Goal: Go to known website: Access a specific website the user already knows

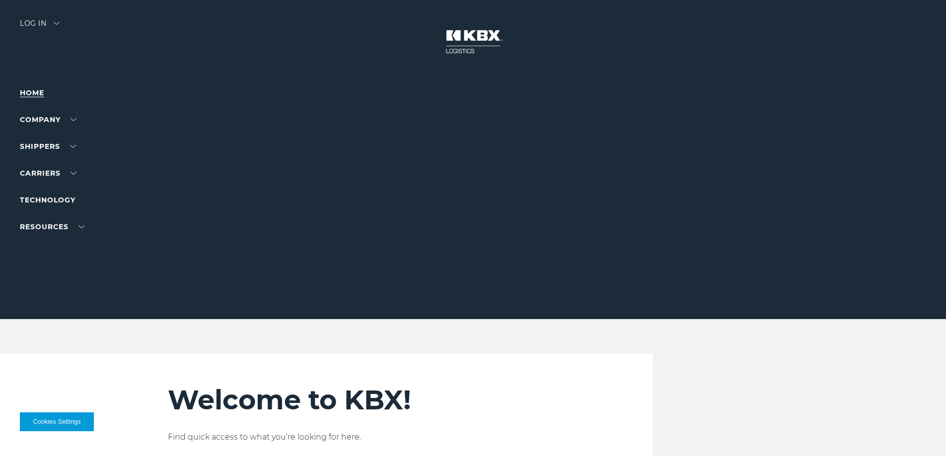
click at [39, 91] on link "Home" at bounding box center [32, 92] width 24 height 9
click at [35, 28] on div "Log in" at bounding box center [40, 27] width 40 height 14
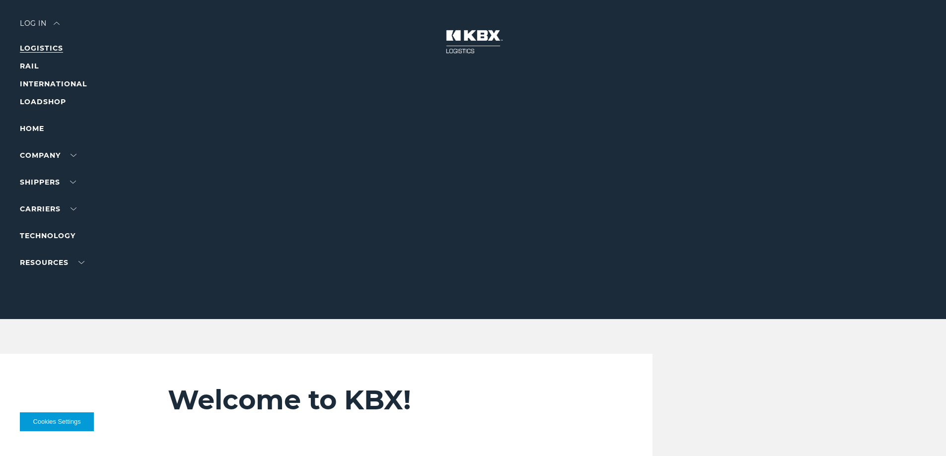
click at [50, 50] on link "LOGISTICS" at bounding box center [41, 48] width 43 height 9
